Goal: Information Seeking & Learning: Stay updated

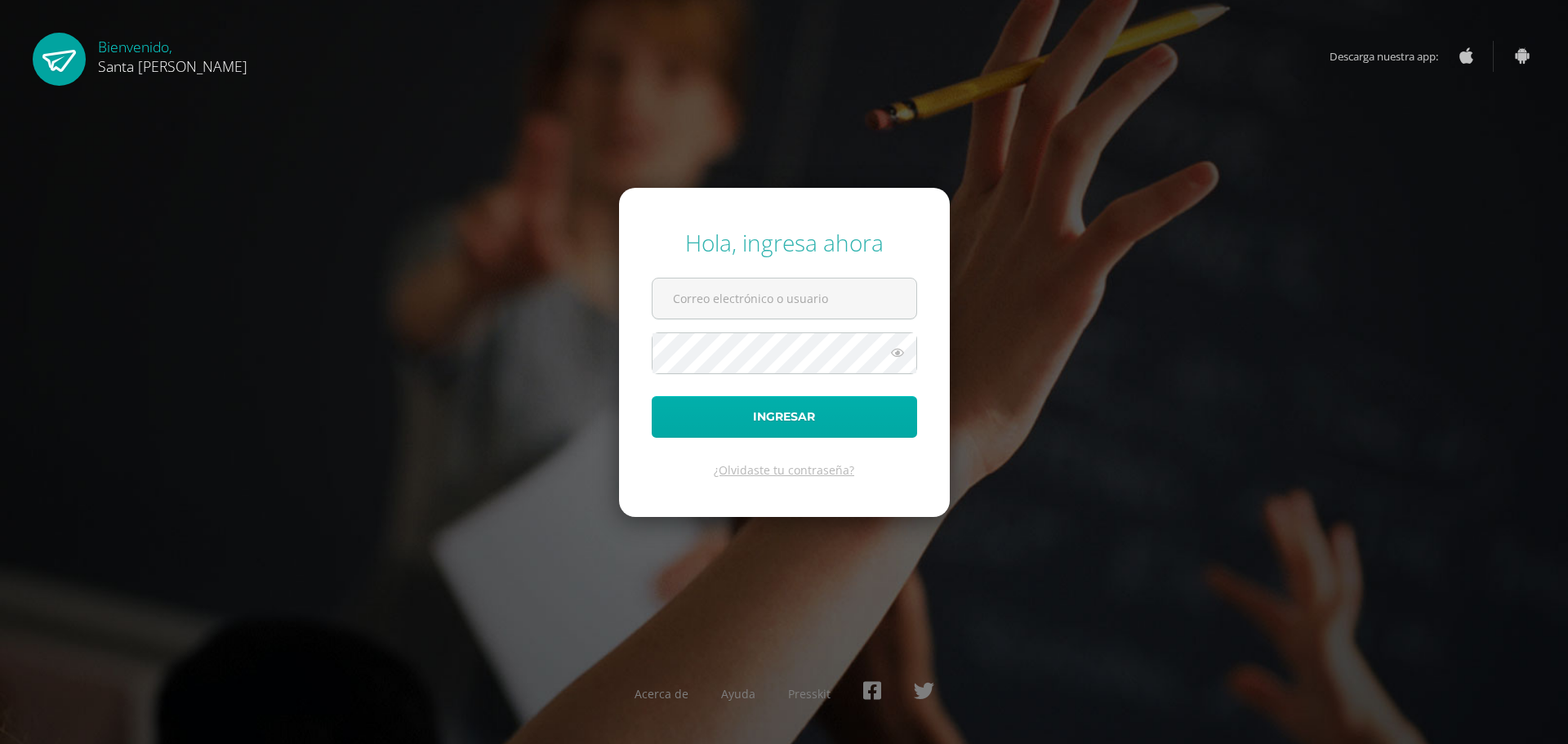
type input "20090886inmm@gmail.com"
click at [746, 417] on button "Ingresar" at bounding box center [784, 416] width 265 height 42
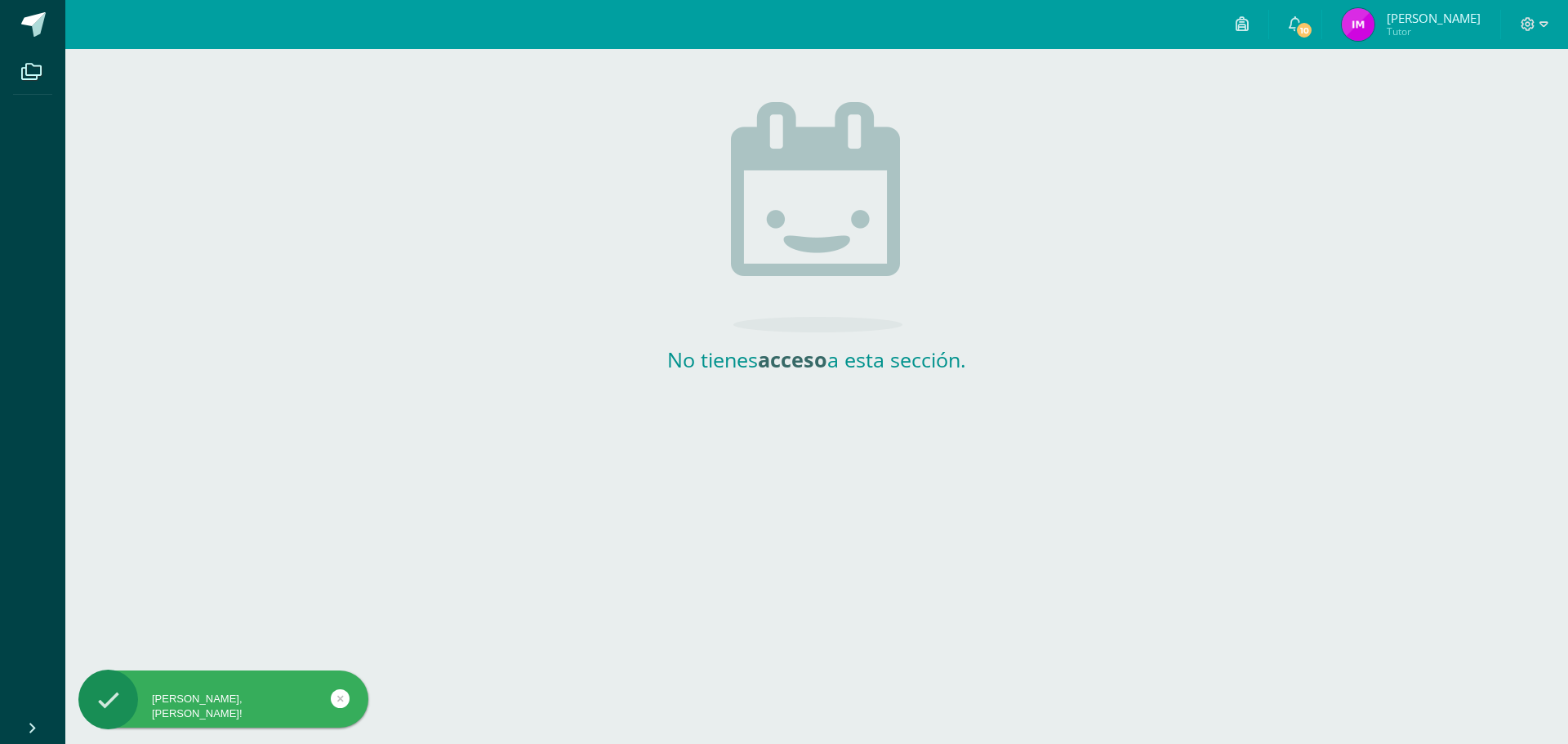
click at [1375, 26] on img at bounding box center [1358, 25] width 33 height 33
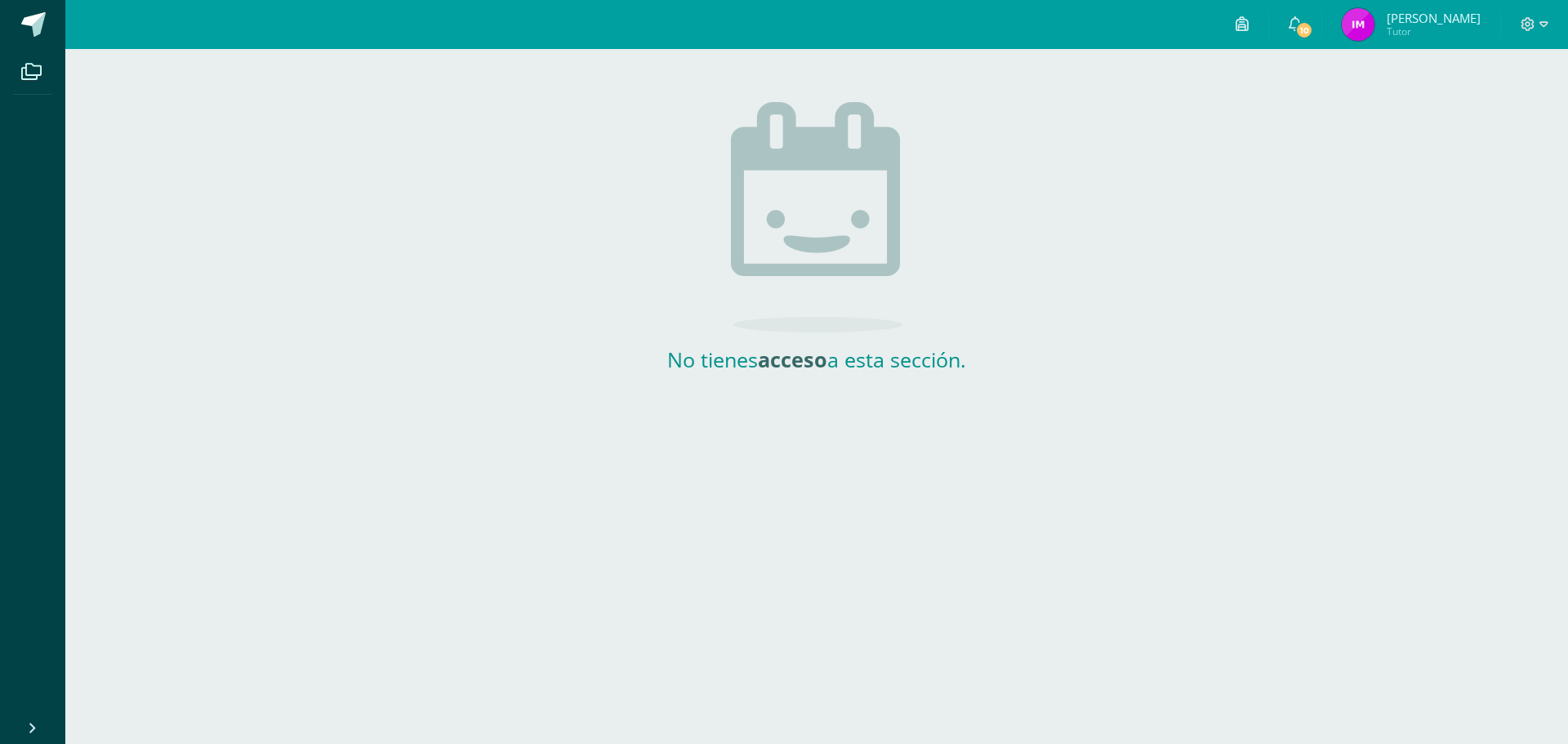
click at [1462, 17] on span "[PERSON_NAME]" at bounding box center [1434, 18] width 94 height 16
click at [36, 72] on icon at bounding box center [31, 72] width 21 height 16
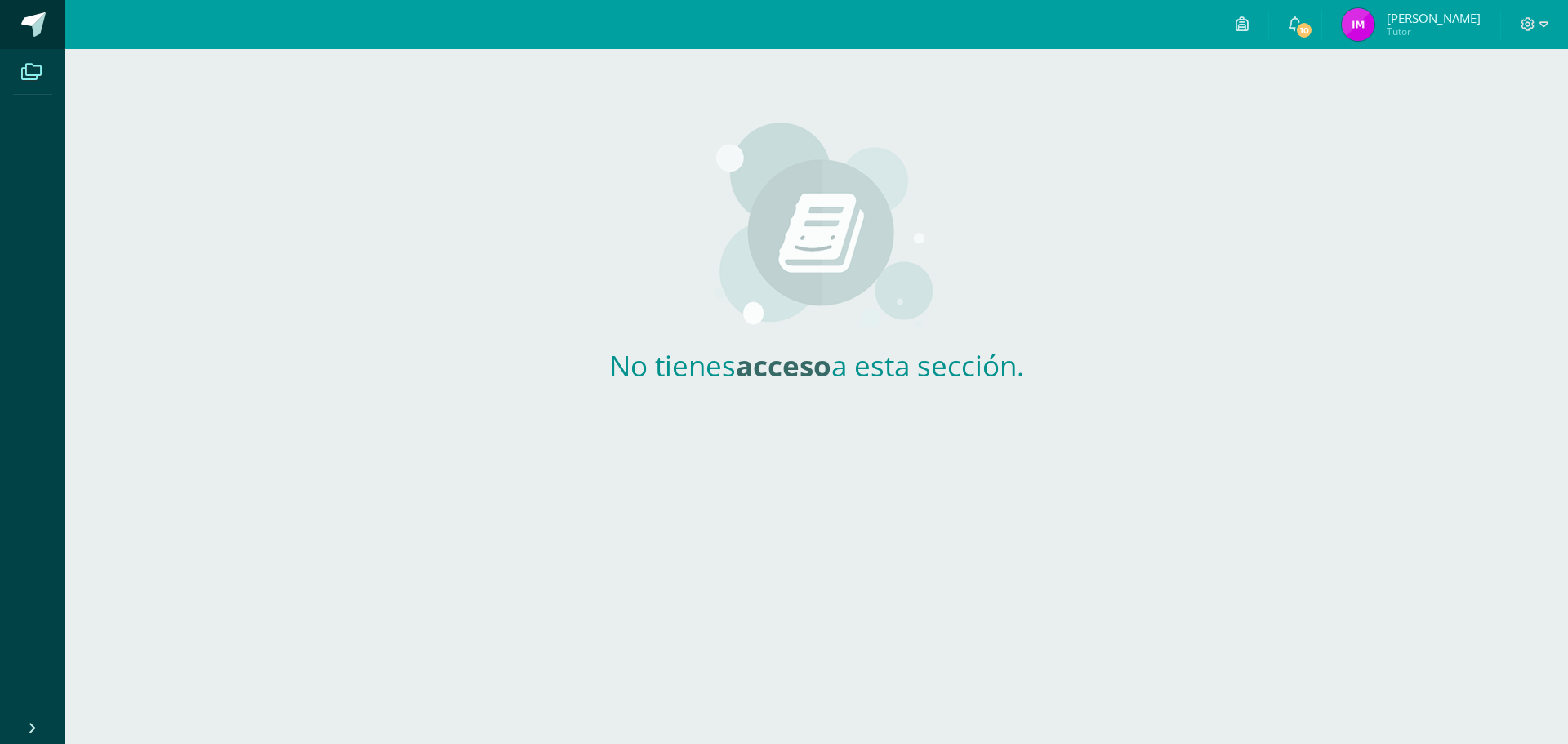
click at [38, 24] on span at bounding box center [34, 25] width 25 height 25
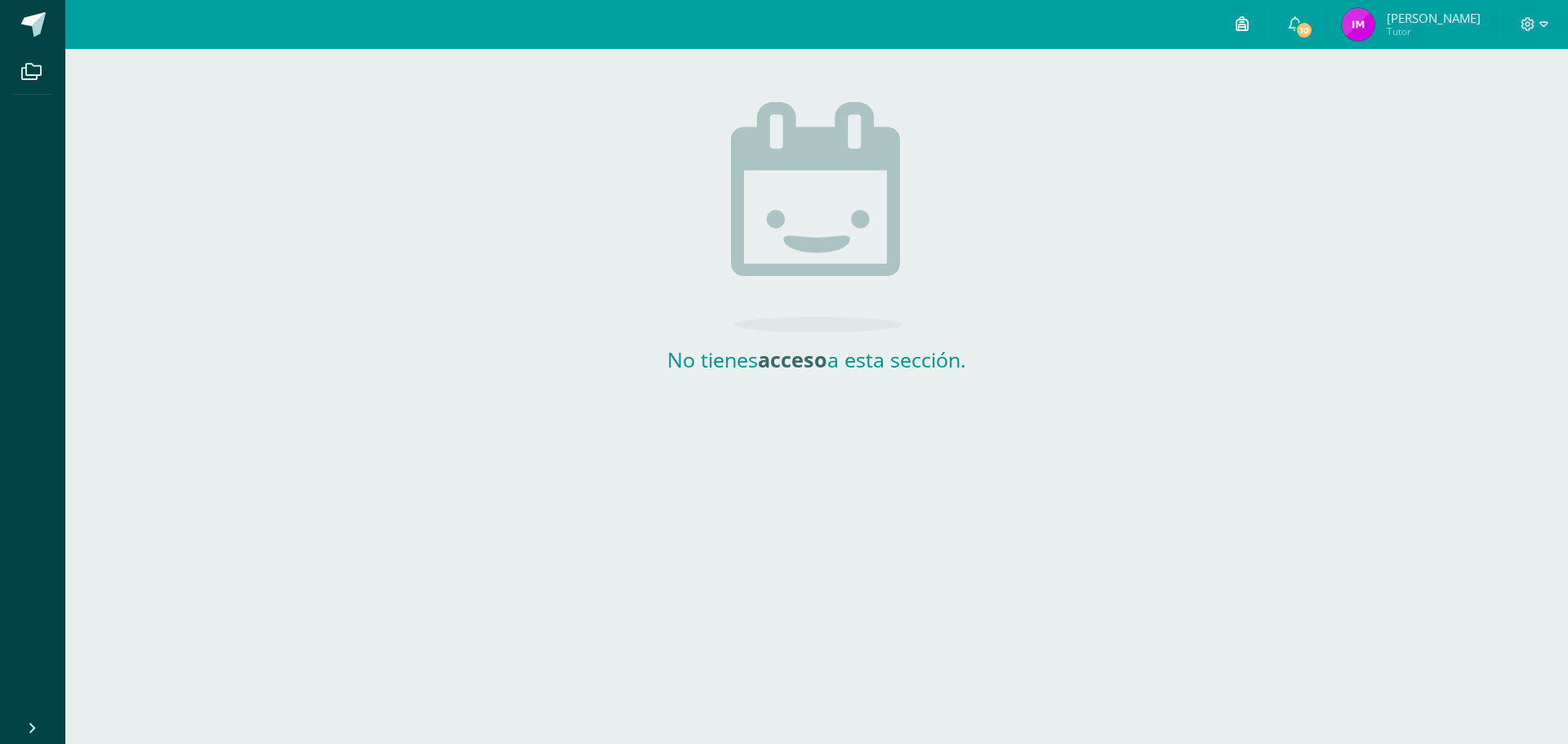
click at [1249, 28] on icon at bounding box center [1242, 24] width 13 height 15
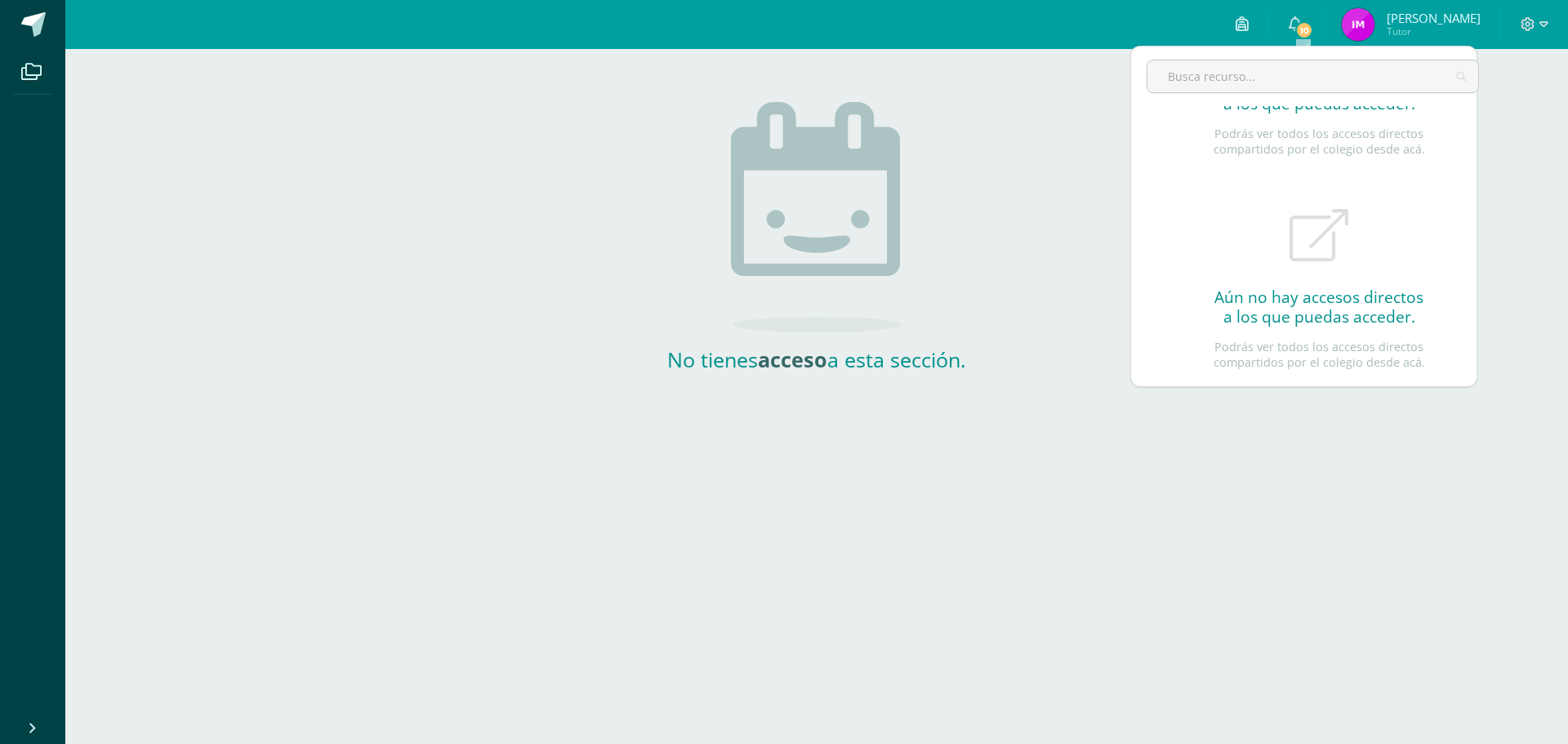
scroll to position [169, 0]
click at [1514, 165] on div "No tienes acceso a esta sección." at bounding box center [817, 212] width 1503 height 324
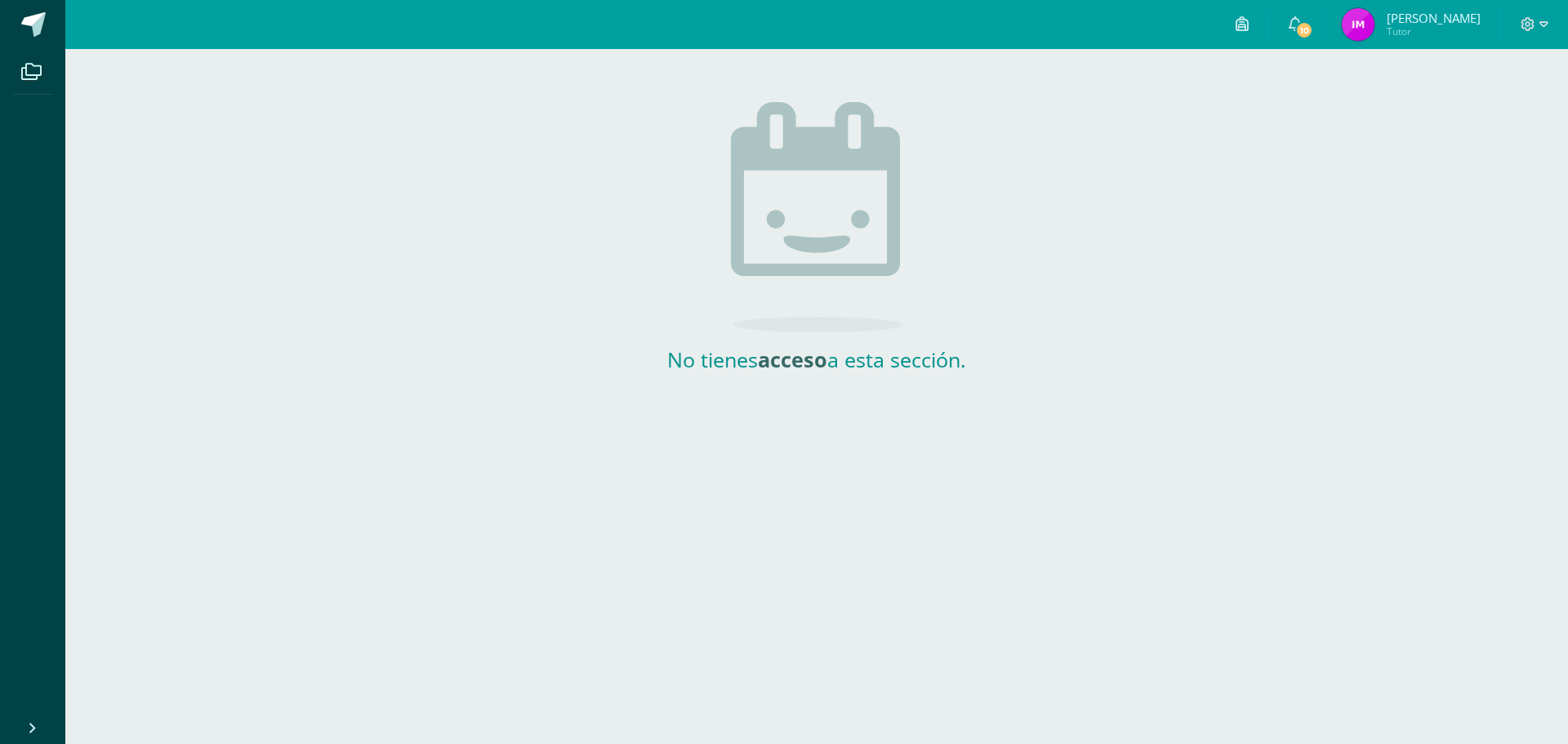
click at [1375, 30] on img at bounding box center [1358, 25] width 33 height 33
click at [1375, 29] on img at bounding box center [1358, 25] width 33 height 33
click at [1301, 24] on icon at bounding box center [1296, 24] width 13 height 15
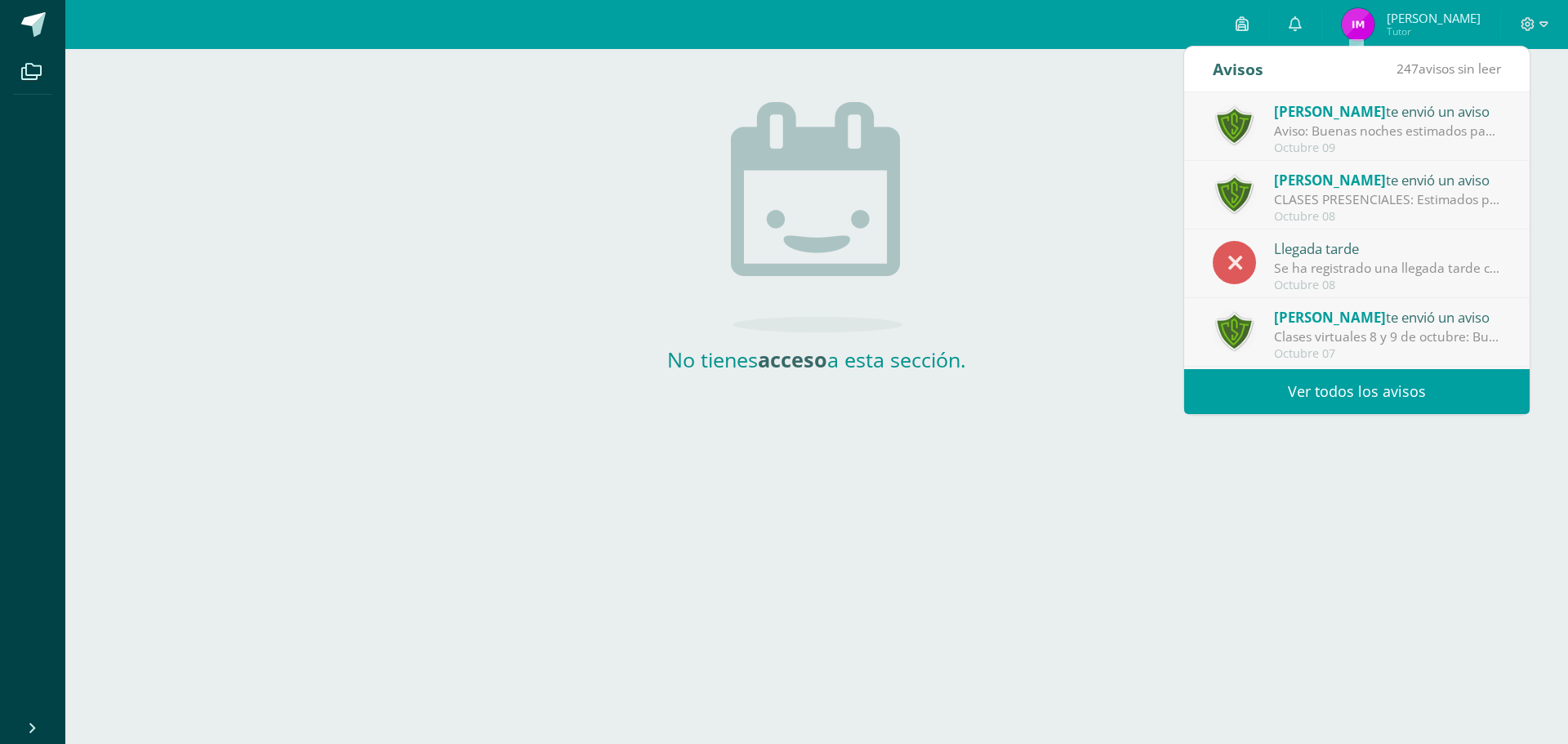
click at [1364, 264] on div "Se ha registrado una llegada tarde con excusa en Emprendimiento para la Product…" at bounding box center [1388, 268] width 227 height 19
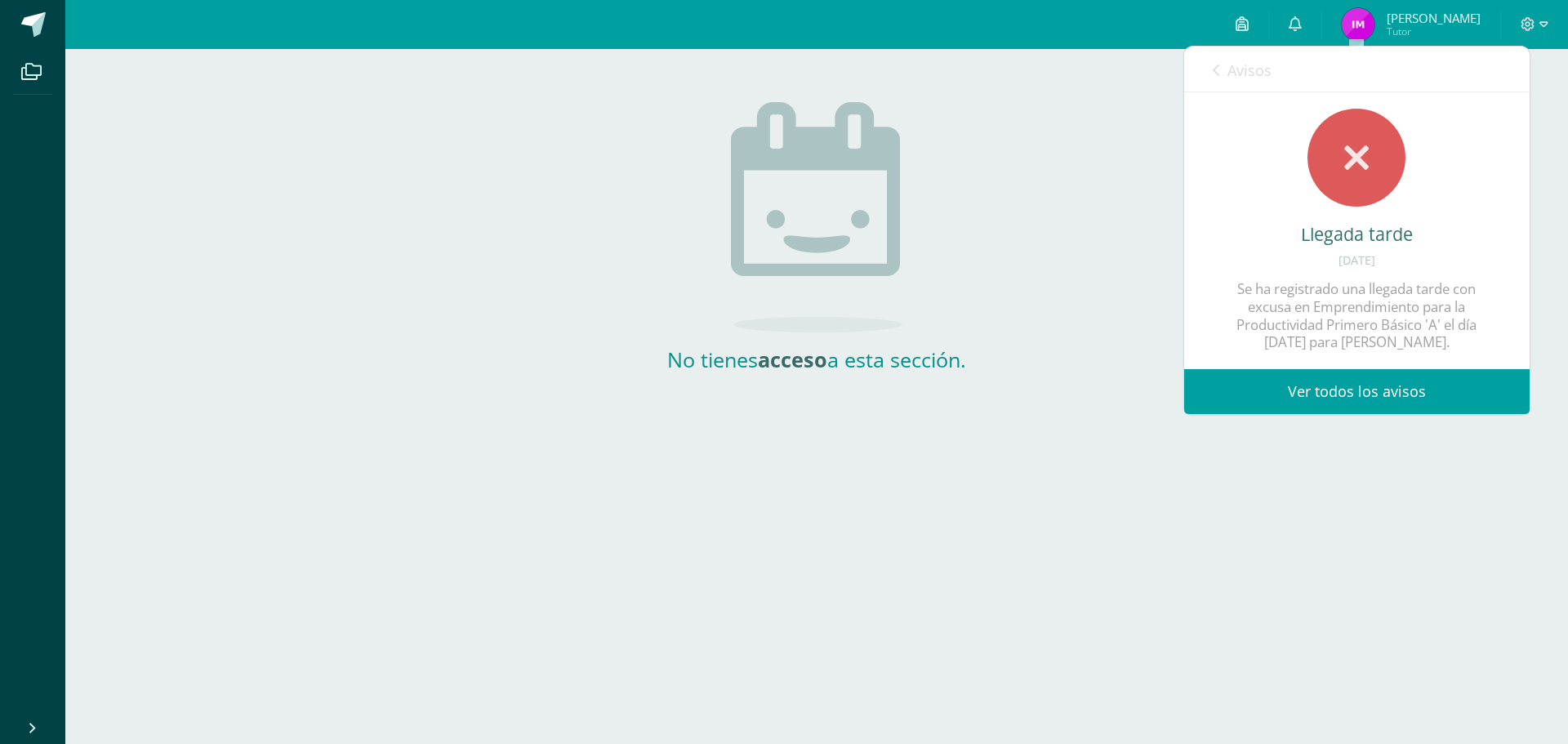
scroll to position [16, 0]
click at [1407, 400] on link "Ver todos los avisos" at bounding box center [1357, 391] width 346 height 45
click at [1355, 150] on icon at bounding box center [1356, 158] width 25 height 40
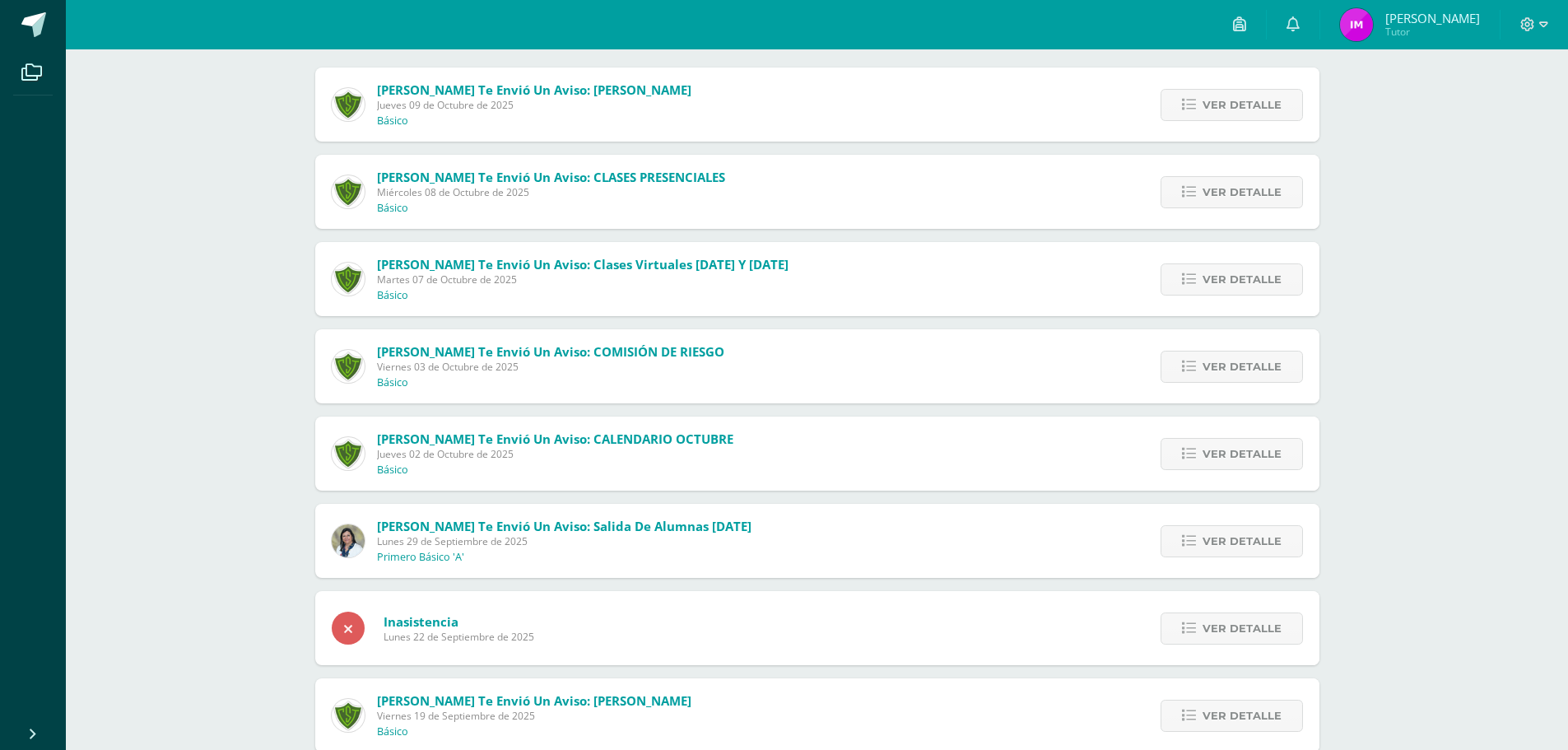
scroll to position [247, 0]
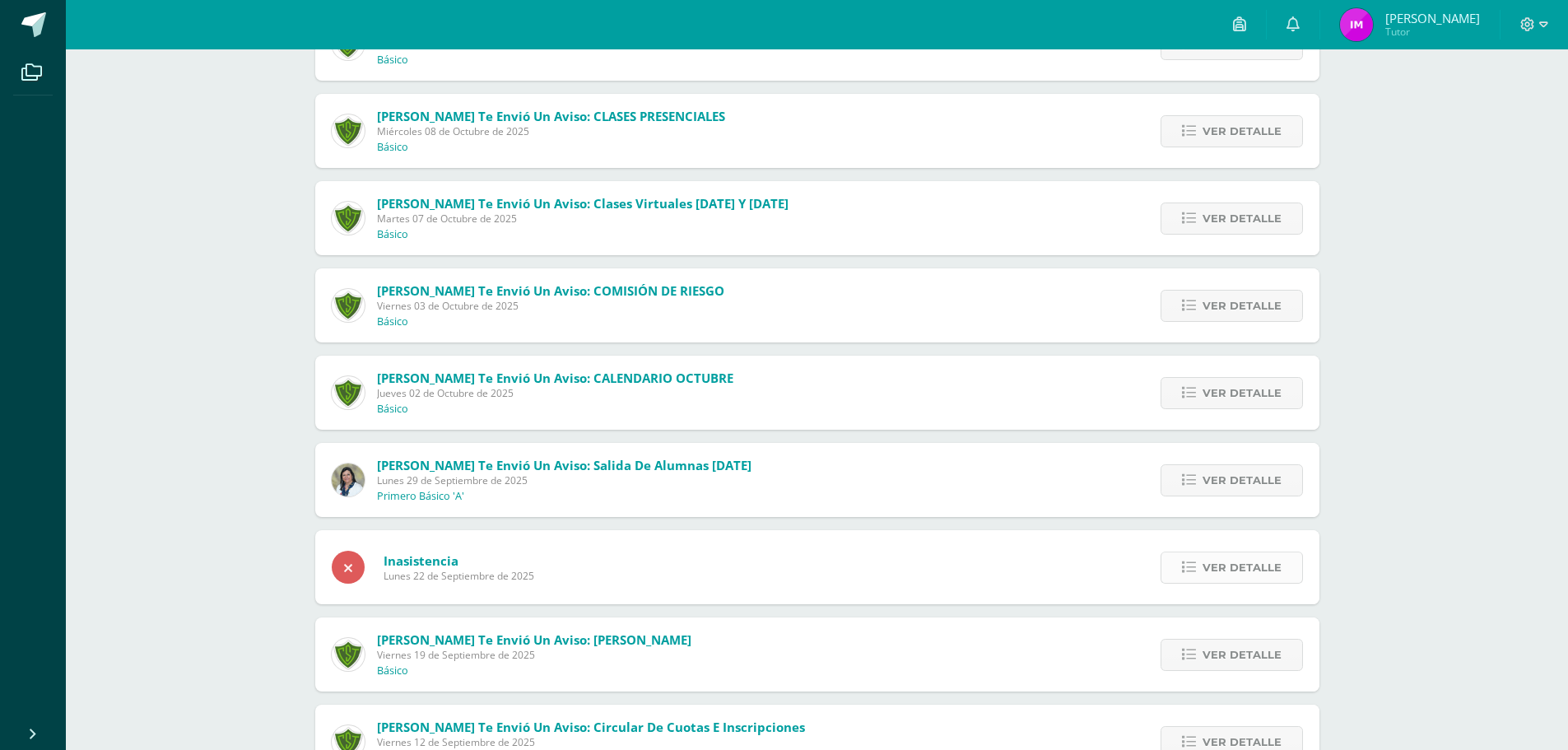
click at [1232, 566] on span "Ver detalle" at bounding box center [1241, 567] width 79 height 31
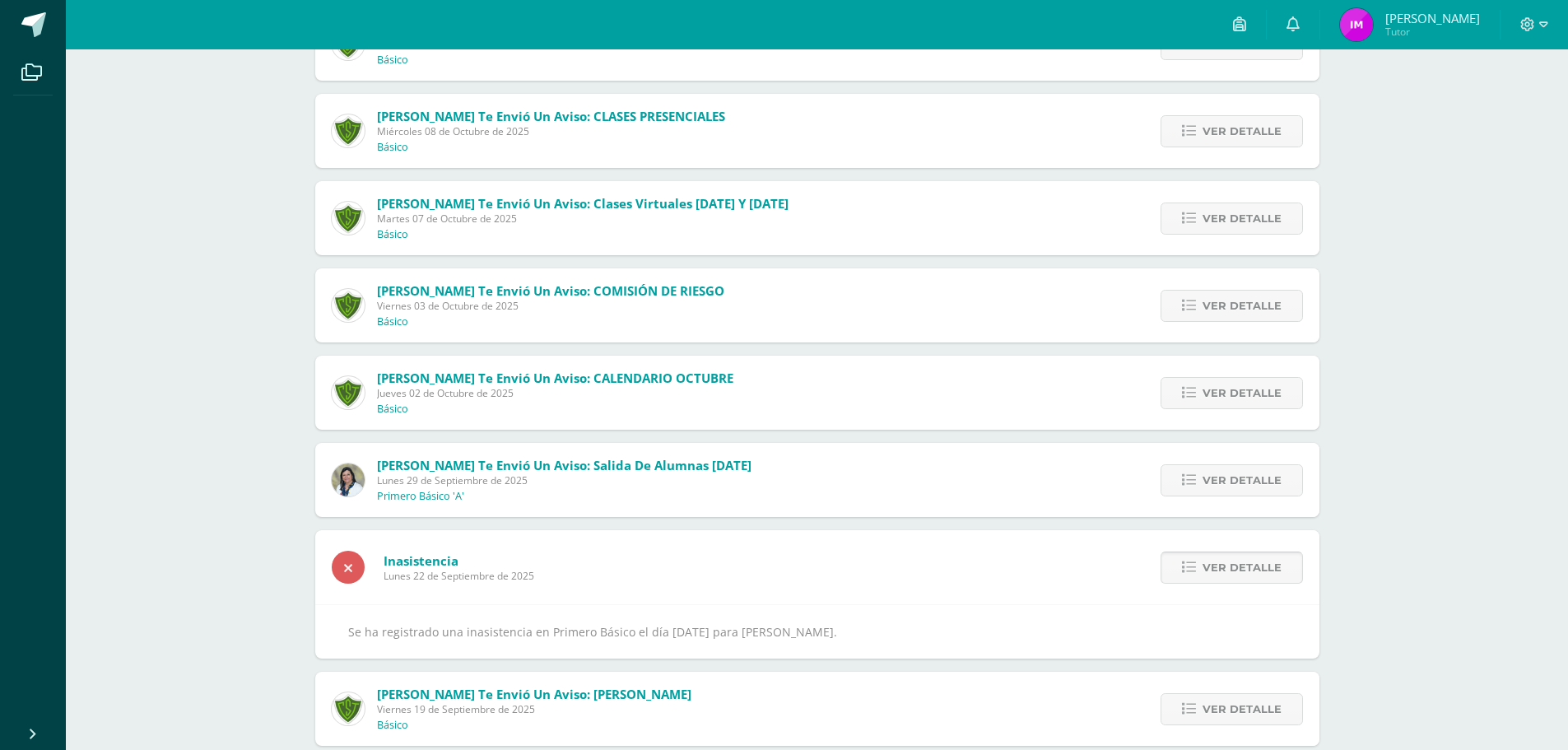
click at [1230, 564] on span "Ver detalle" at bounding box center [1241, 567] width 79 height 31
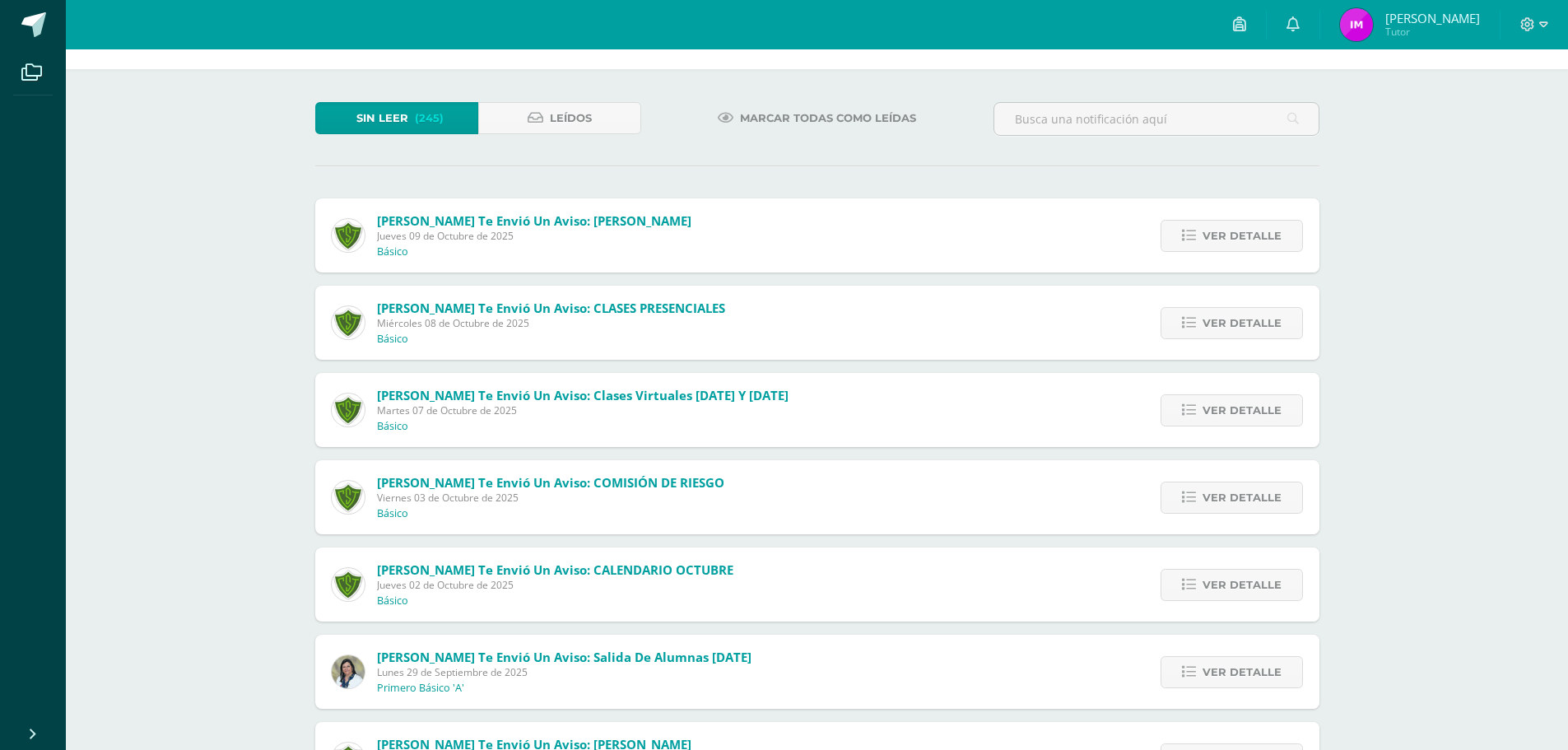
scroll to position [0, 0]
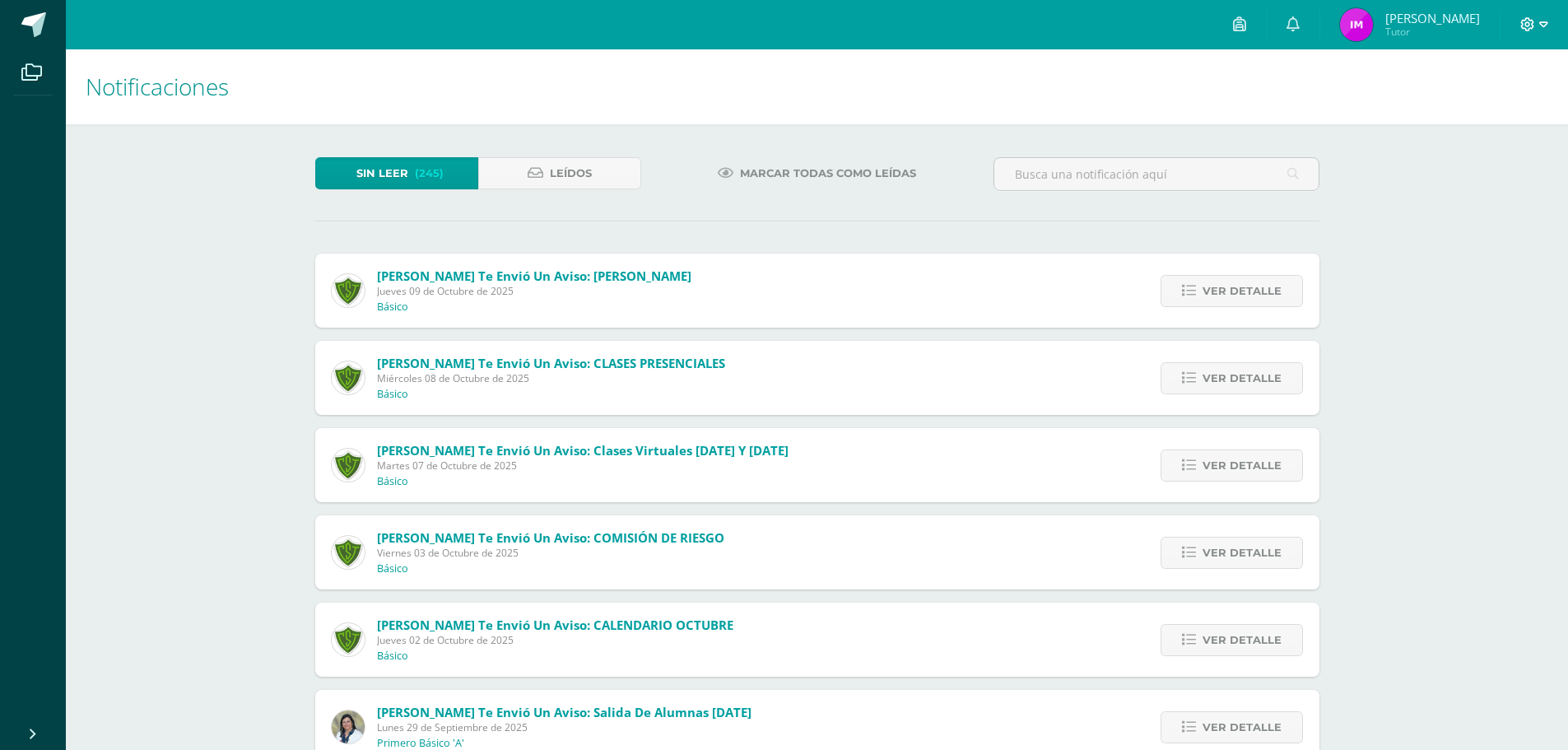
click at [1527, 23] on icon at bounding box center [1527, 24] width 14 height 14
click at [1463, 18] on span "[PERSON_NAME]" at bounding box center [1433, 18] width 95 height 17
click at [1373, 18] on img at bounding box center [1356, 25] width 33 height 33
